Goal: Transaction & Acquisition: Book appointment/travel/reservation

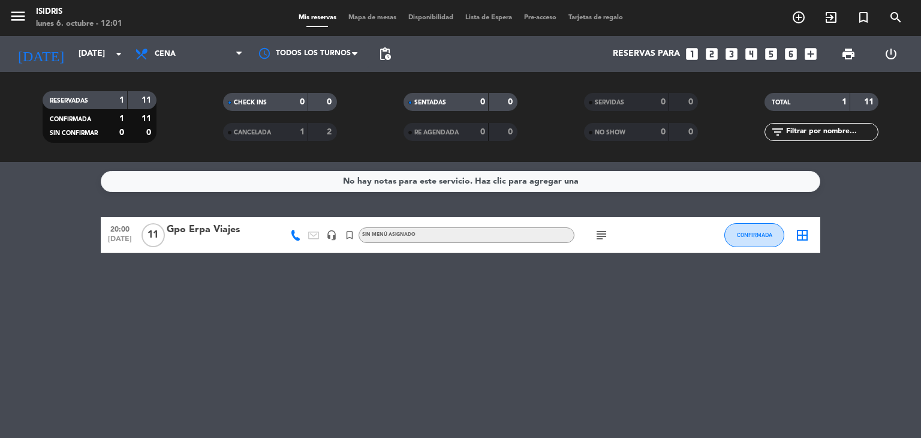
click at [229, 320] on div "No hay notas para este servicio. Haz clic para agregar una 20:00 [DATE] Gpo Erp…" at bounding box center [460, 300] width 921 height 276
click at [113, 55] on icon "arrow_drop_down" at bounding box center [119, 54] width 14 height 14
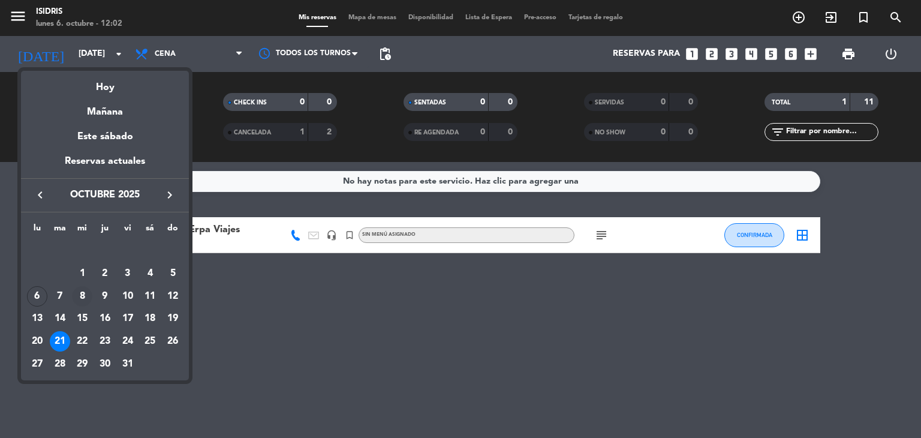
click at [85, 294] on div "8" at bounding box center [82, 296] width 20 height 20
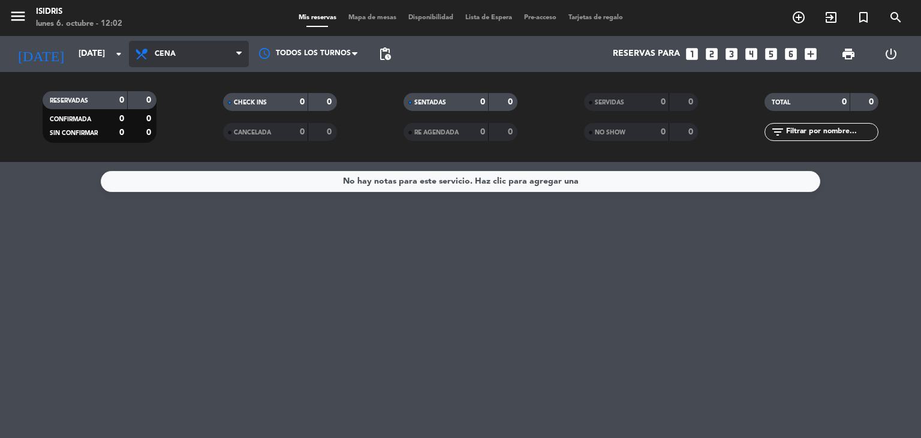
click at [169, 52] on span "Cena" at bounding box center [165, 54] width 21 height 8
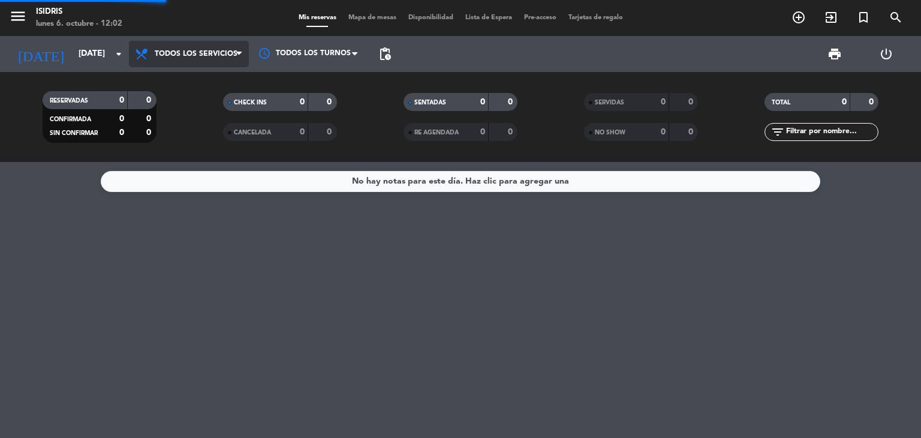
click at [199, 82] on div "menu isidris [DATE] 6. octubre - 12:02 Mis reservas Mapa de mesas Disponibilida…" at bounding box center [460, 81] width 921 height 162
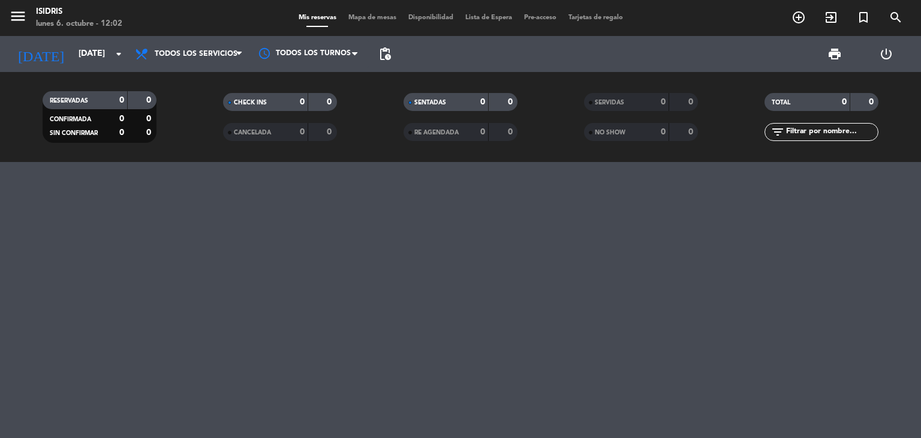
click at [470, 240] on div at bounding box center [460, 300] width 921 height 276
click at [119, 56] on icon "arrow_drop_down" at bounding box center [119, 54] width 14 height 14
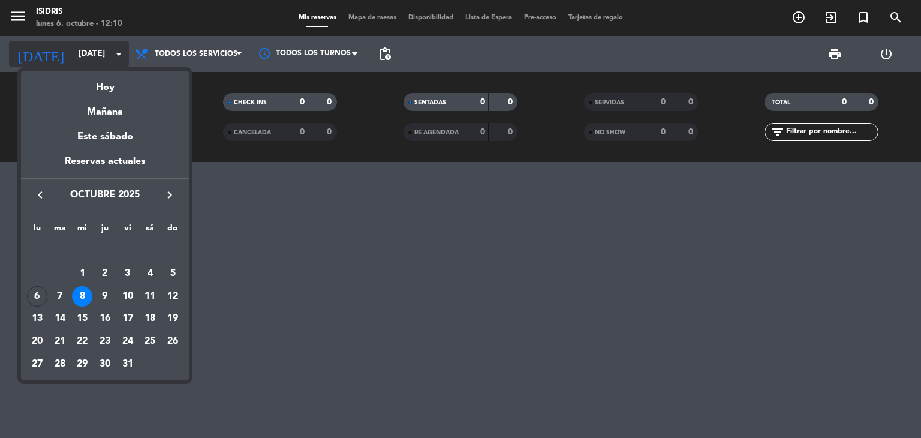
click at [119, 56] on div at bounding box center [460, 219] width 921 height 438
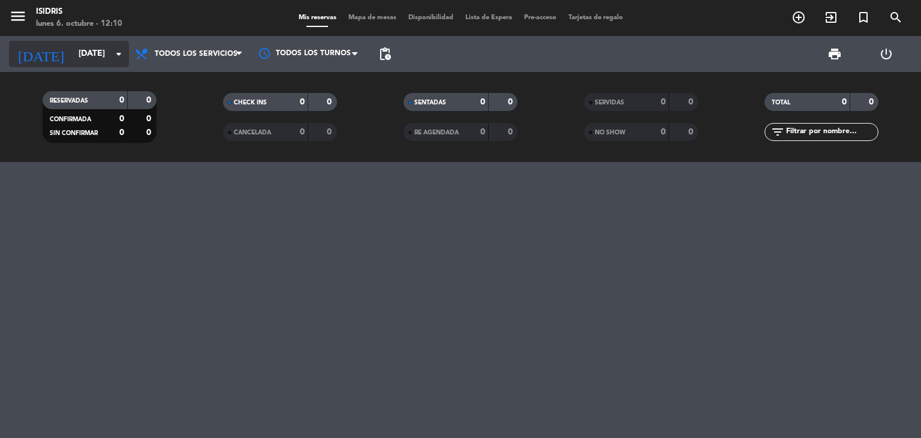
click at [116, 56] on icon "arrow_drop_down" at bounding box center [119, 54] width 14 height 14
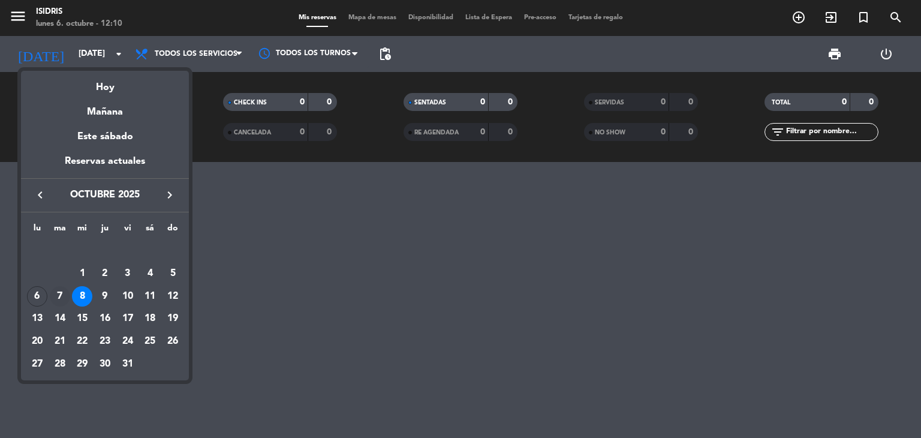
click at [56, 289] on div "7" at bounding box center [60, 296] width 20 height 20
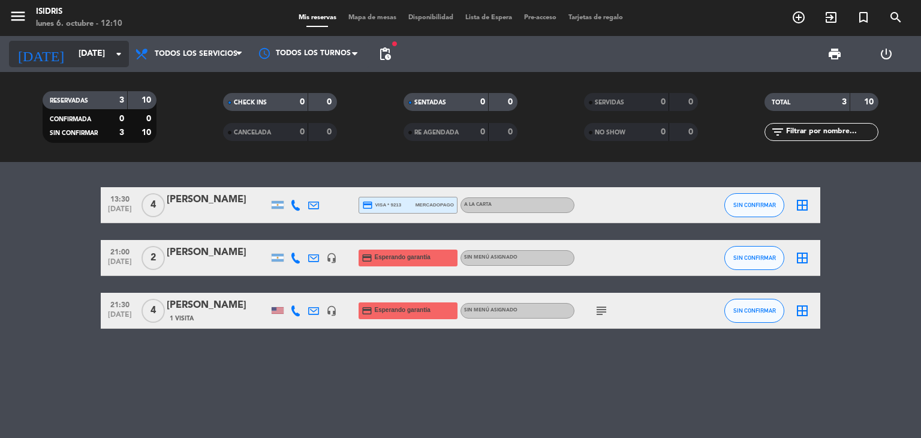
click at [122, 53] on icon "arrow_drop_down" at bounding box center [119, 54] width 14 height 14
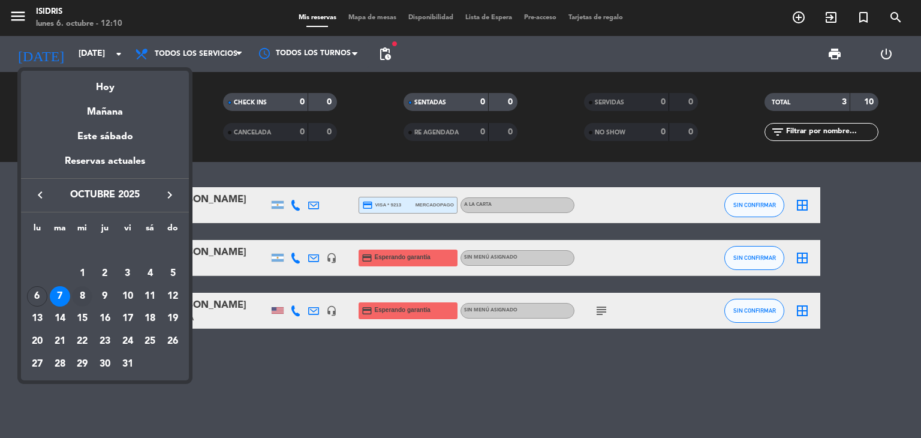
click at [81, 301] on div "8" at bounding box center [82, 296] width 20 height 20
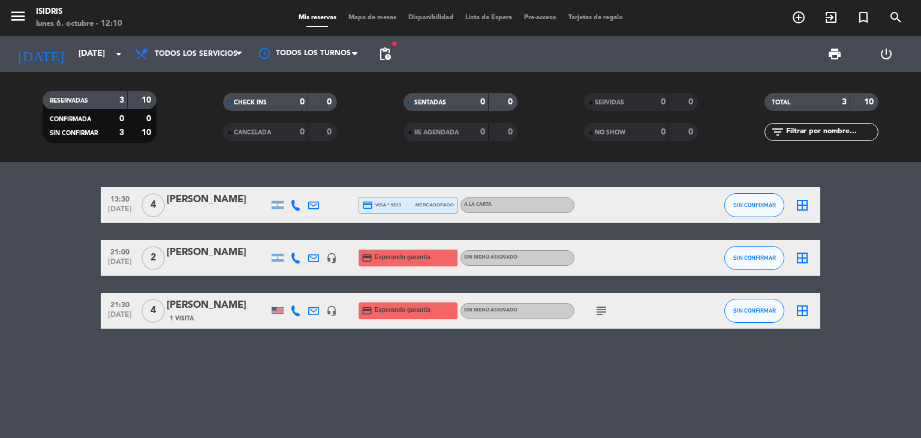
type input "[DATE]"
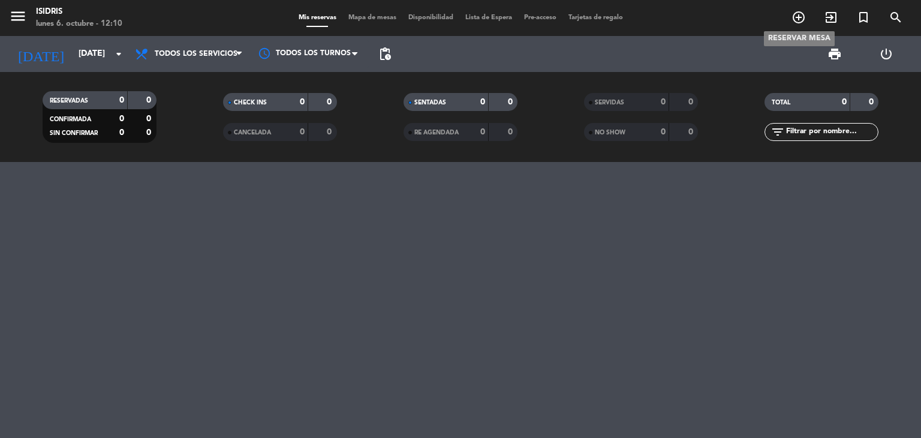
click at [798, 19] on icon "add_circle_outline" at bounding box center [799, 17] width 14 height 14
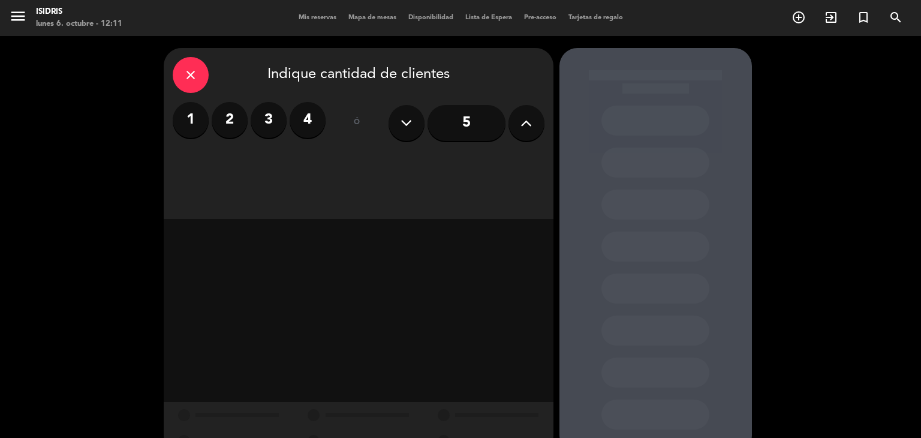
click at [515, 131] on button at bounding box center [527, 123] width 36 height 36
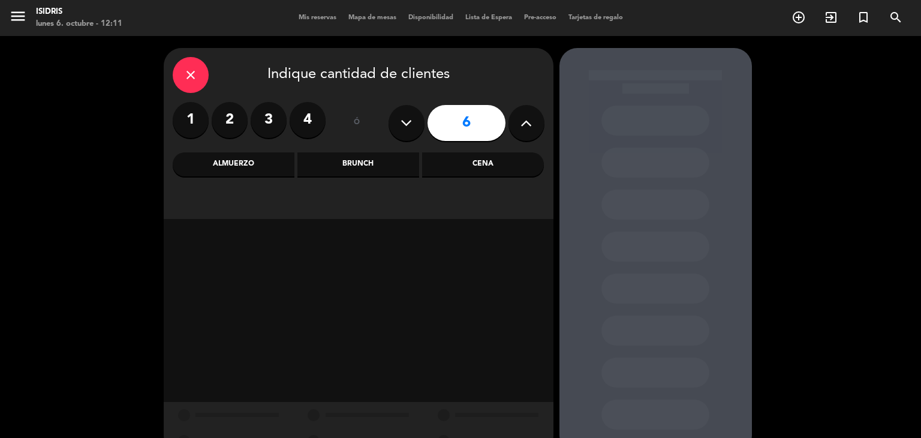
click at [515, 131] on button at bounding box center [527, 123] width 36 height 36
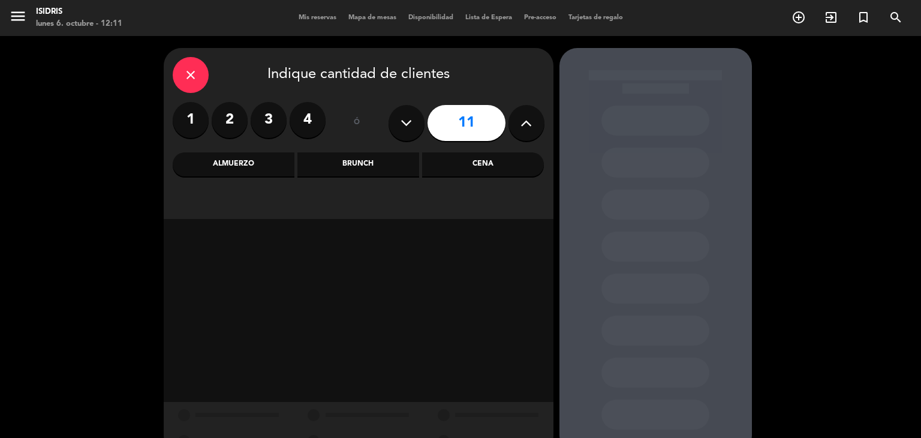
click at [515, 131] on button at bounding box center [527, 123] width 36 height 36
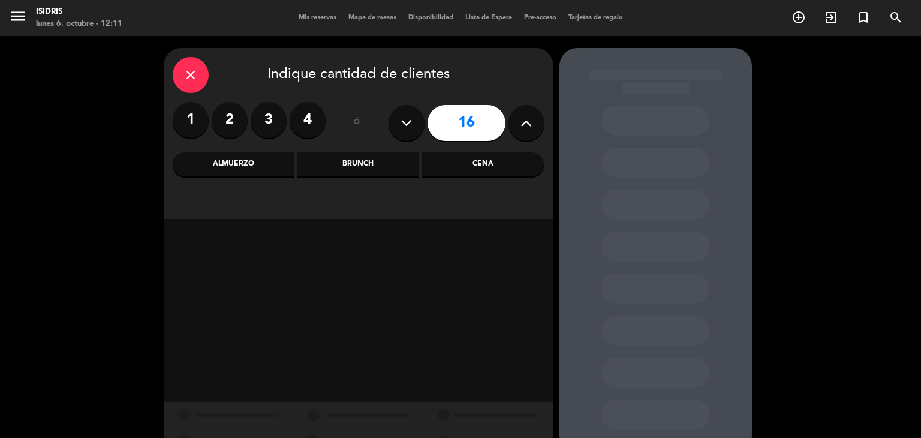
click at [515, 131] on button at bounding box center [527, 123] width 36 height 36
click at [407, 121] on icon at bounding box center [406, 123] width 11 height 18
click at [525, 129] on icon at bounding box center [526, 123] width 11 height 18
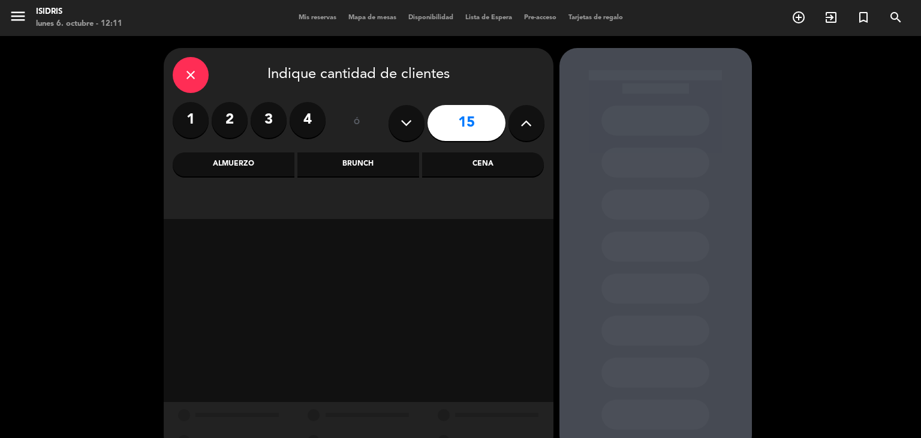
click at [525, 129] on icon at bounding box center [526, 123] width 11 height 18
type input "16"
click at [248, 160] on div "Almuerzo" at bounding box center [234, 164] width 122 height 24
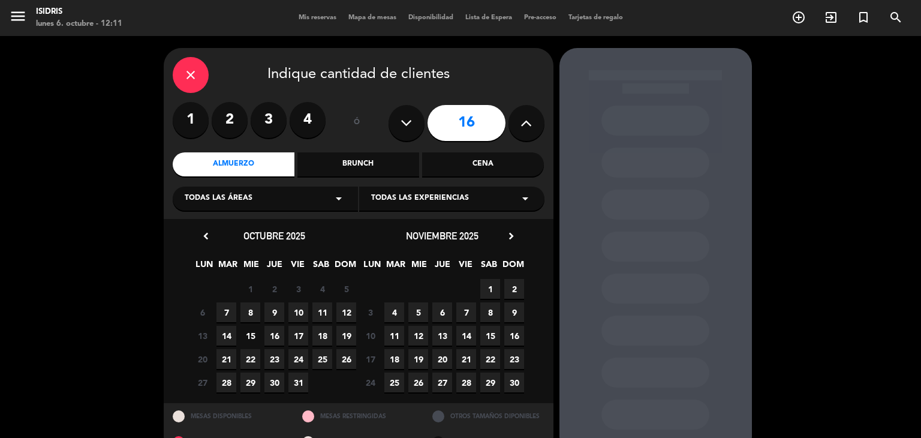
click at [251, 308] on span "8" at bounding box center [250, 312] width 20 height 20
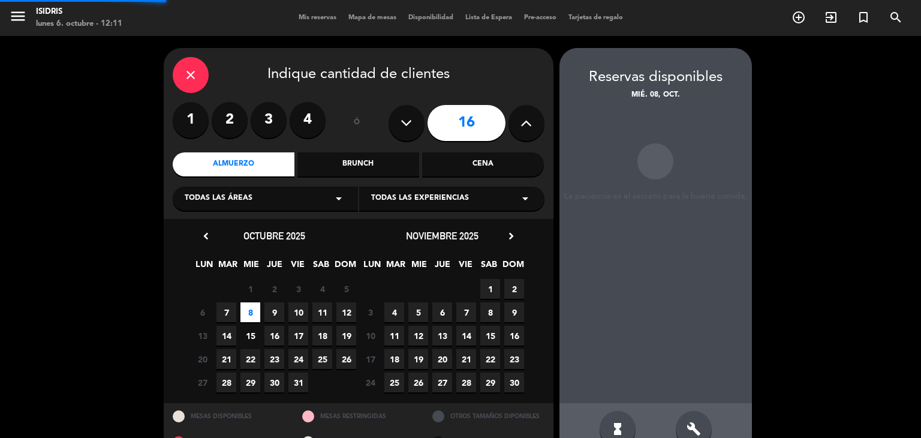
scroll to position [28, 0]
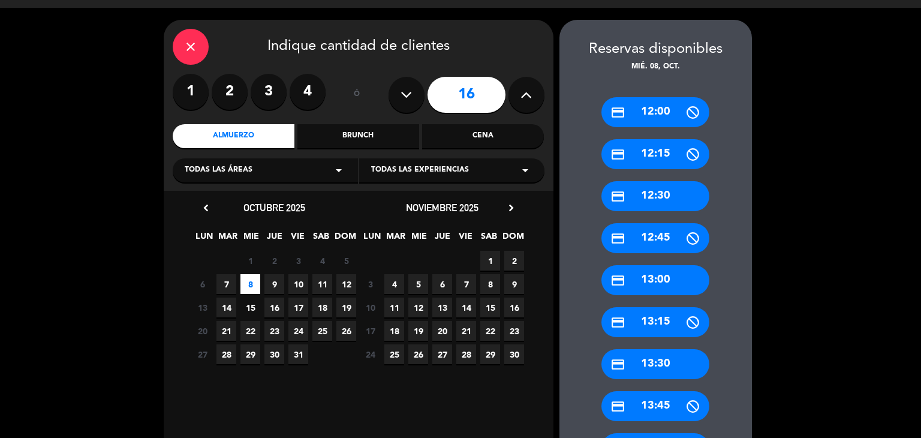
click at [657, 274] on div "credit_card 13:00" at bounding box center [656, 280] width 108 height 30
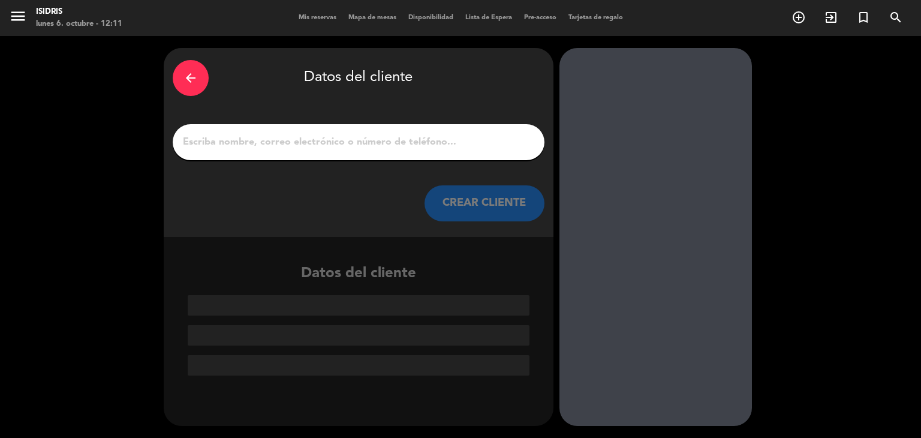
click at [231, 141] on input "1" at bounding box center [359, 142] width 354 height 17
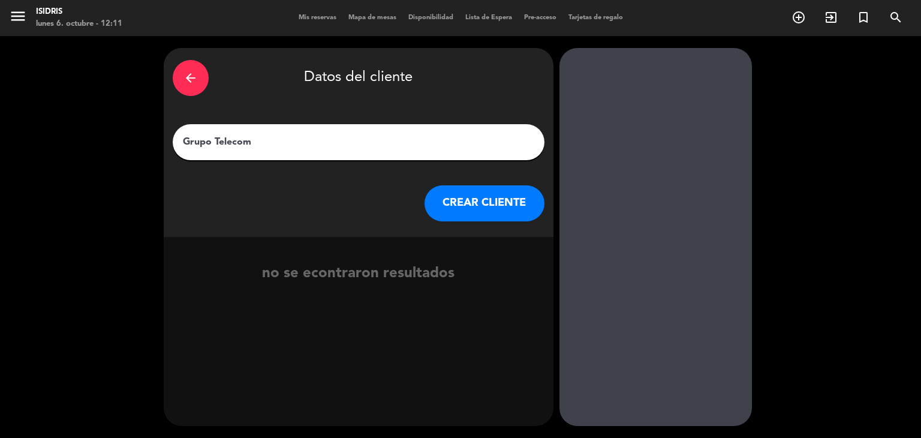
type input "Grupo Telecom"
click at [465, 199] on button "CREAR CLIENTE" at bounding box center [485, 203] width 120 height 36
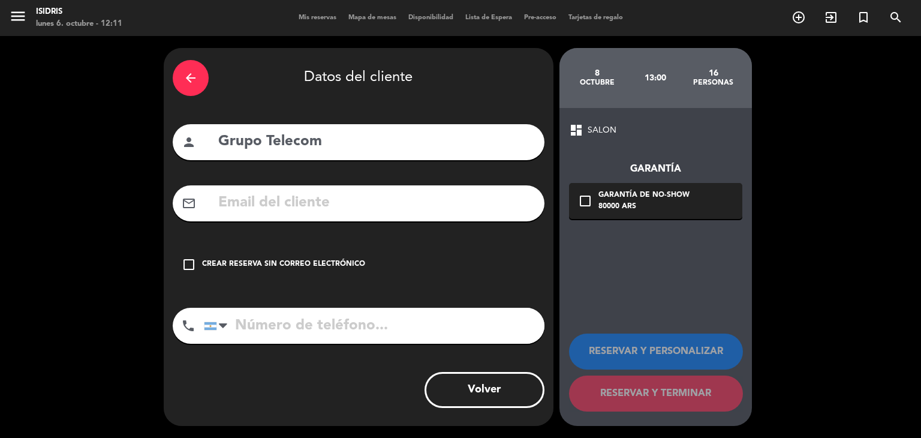
click at [287, 320] on input "tel" at bounding box center [374, 326] width 341 height 36
type input "2615995630"
click at [296, 263] on div "Crear reserva sin correo electrónico" at bounding box center [283, 264] width 163 height 12
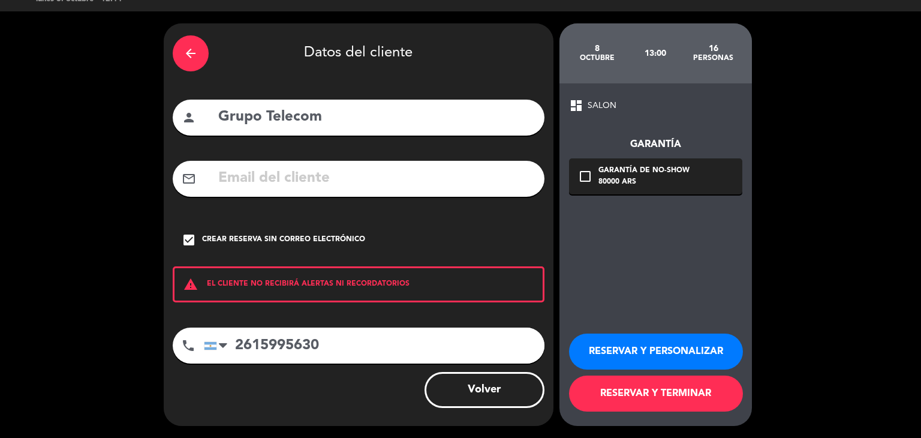
scroll to position [25, 0]
click at [669, 344] on button "RESERVAR Y PERSONALIZAR" at bounding box center [656, 351] width 174 height 36
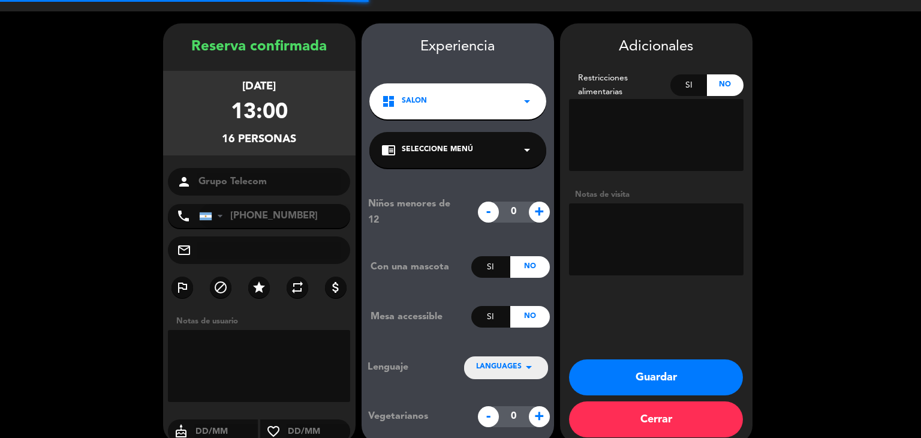
scroll to position [41, 0]
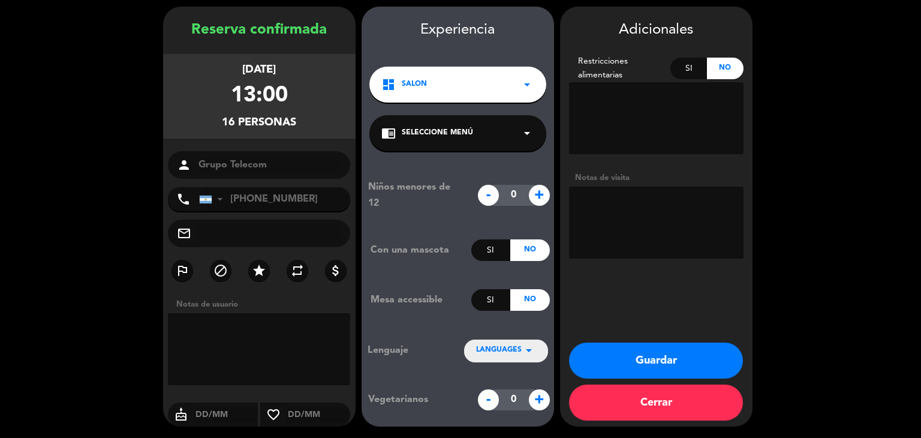
click at [659, 360] on button "Guardar" at bounding box center [656, 360] width 174 height 36
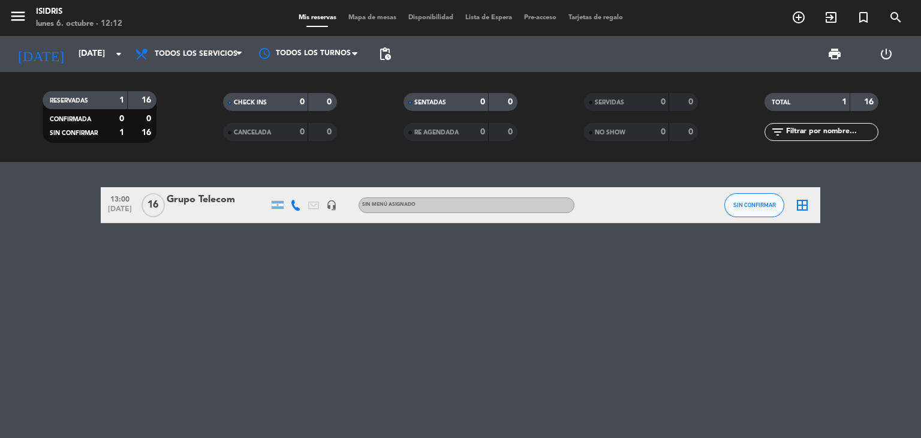
click at [231, 197] on div "Grupo Telecom" at bounding box center [218, 200] width 102 height 16
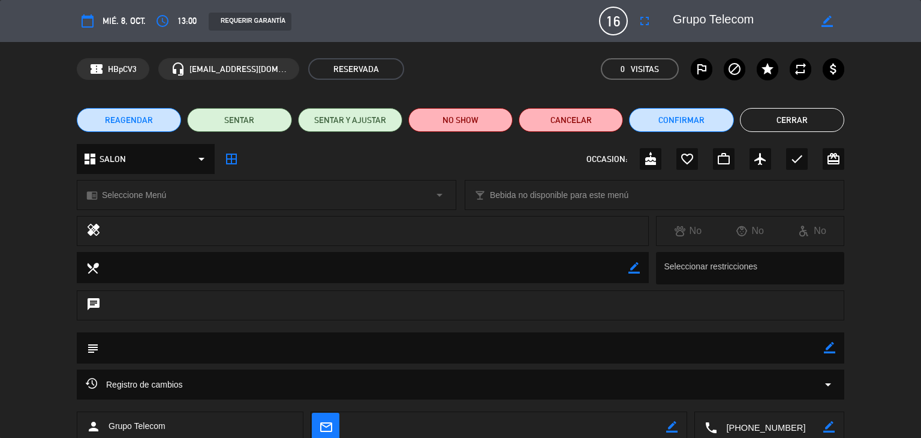
click at [831, 350] on icon "border_color" at bounding box center [829, 347] width 11 height 11
click at [222, 342] on textarea at bounding box center [461, 347] width 725 height 31
paste textarea "[PERSON_NAME] MENU EJECUTIVO ENTRADAS Empanadas de carne cortada a cuchillo Pan…"
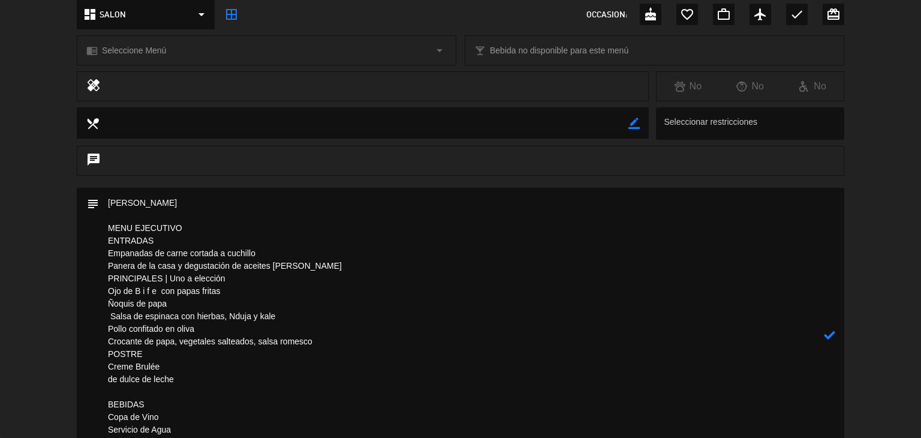
scroll to position [195, 0]
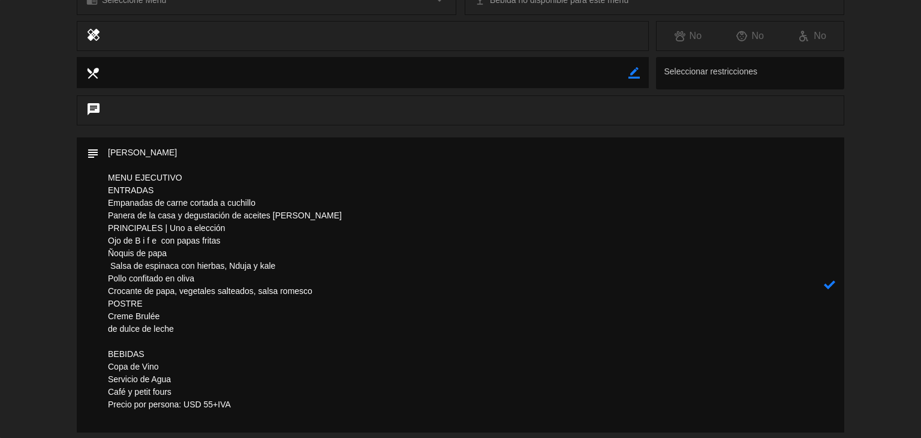
click at [178, 151] on textarea at bounding box center [461, 284] width 725 height 295
click at [828, 286] on icon at bounding box center [829, 284] width 11 height 11
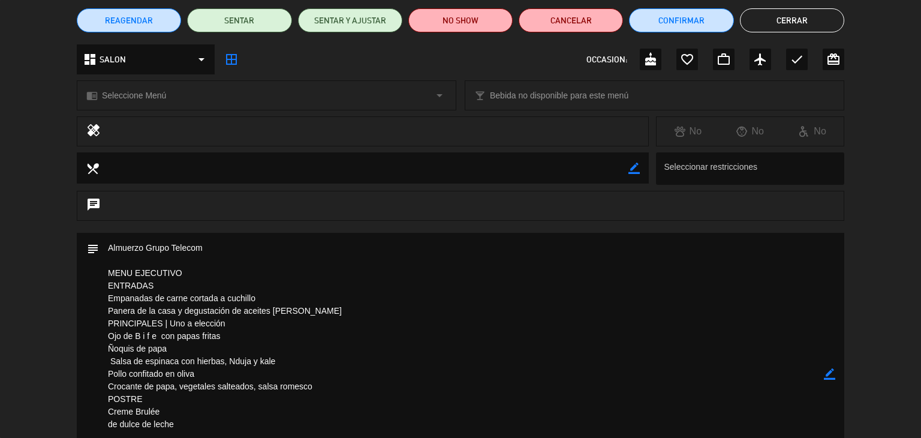
scroll to position [103, 0]
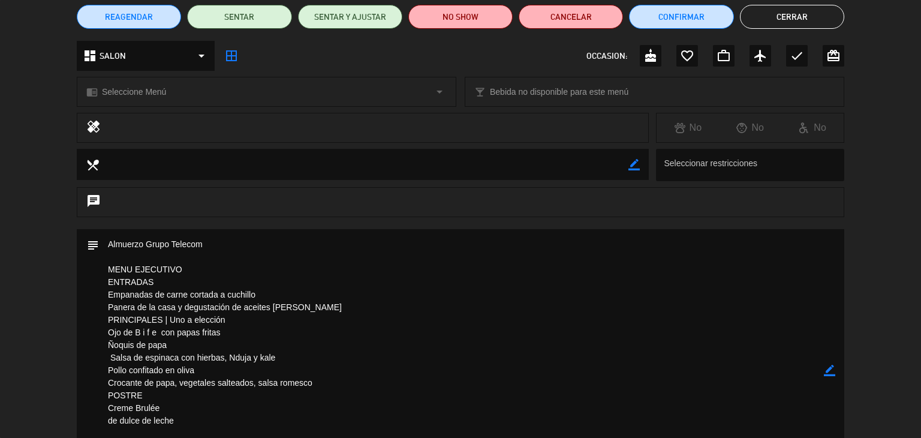
click at [224, 243] on textarea at bounding box center [461, 370] width 725 height 282
click at [224, 240] on textarea at bounding box center [461, 370] width 725 height 282
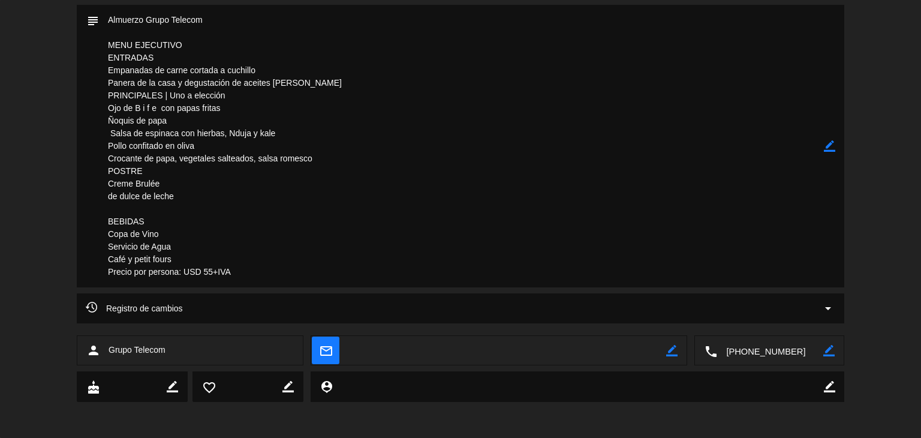
click at [828, 147] on icon "border_color" at bounding box center [829, 145] width 11 height 11
click at [216, 22] on textarea at bounding box center [461, 146] width 725 height 282
type textarea "Almuerzo Grupo Telecom 15 pax + 1 staff MENU EJECUTIVO ENTRADAS Empanadas de ca…"
click at [832, 145] on icon at bounding box center [829, 145] width 11 height 11
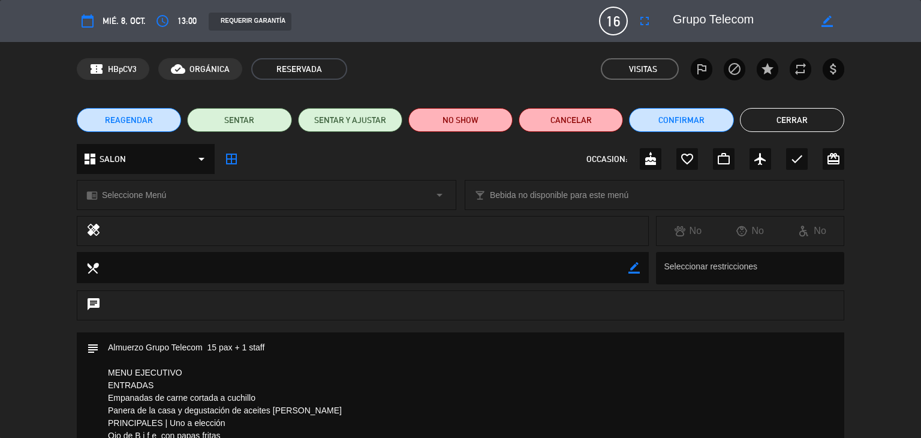
click at [792, 128] on button "Cerrar" at bounding box center [792, 120] width 104 height 24
